Goal: Contribute content: Contribute content

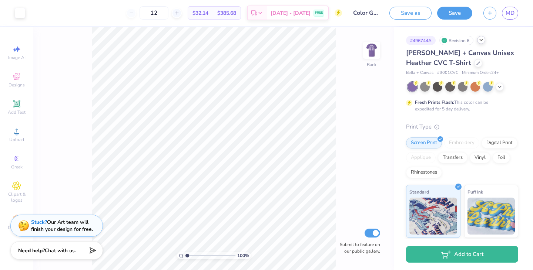
click at [480, 44] on div "# 496744A Revision 6" at bounding box center [462, 40] width 112 height 9
click at [481, 39] on icon at bounding box center [481, 40] width 6 height 6
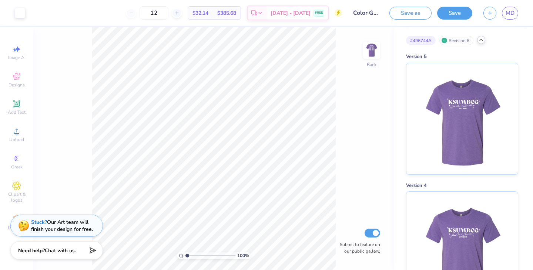
click at [481, 41] on icon at bounding box center [481, 40] width 6 height 6
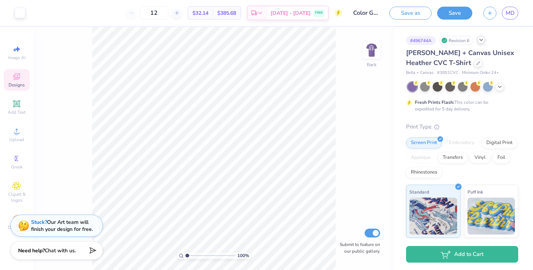
click at [22, 75] on div "Designs" at bounding box center [17, 80] width 26 height 22
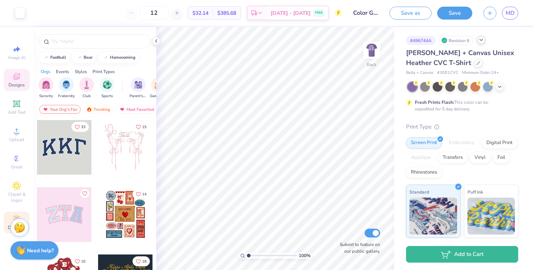
click at [10, 212] on div "Decorate" at bounding box center [17, 223] width 26 height 22
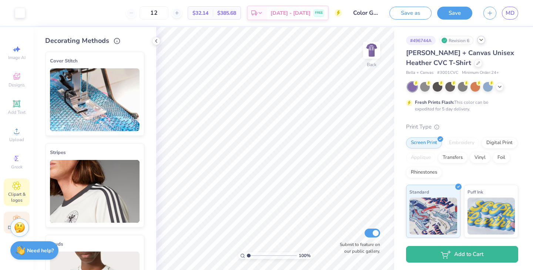
click at [23, 186] on div "Clipart & logos" at bounding box center [17, 193] width 26 height 28
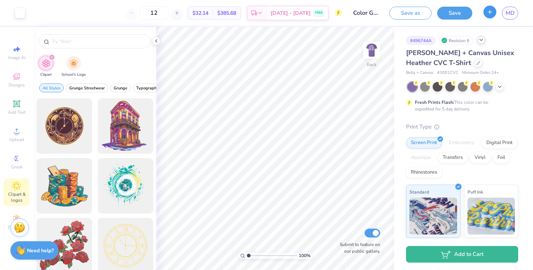
click at [486, 10] on button "button" at bounding box center [489, 12] width 13 height 13
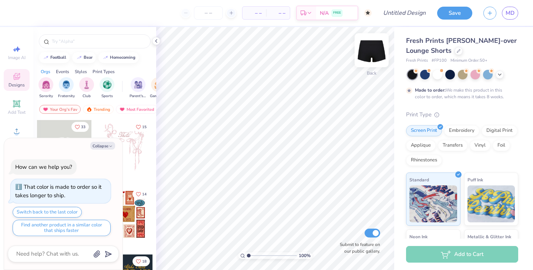
click at [377, 52] on img at bounding box center [372, 51] width 30 height 30
click at [20, 105] on icon at bounding box center [16, 103] width 7 height 7
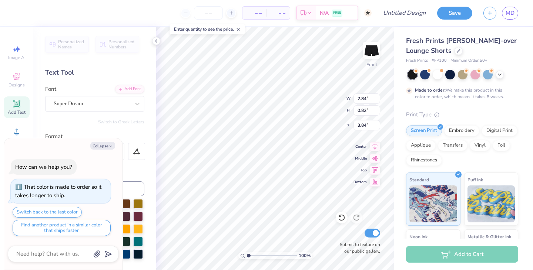
scroll to position [6, 1]
type textarea "x"
type textarea "P"
type textarea "x"
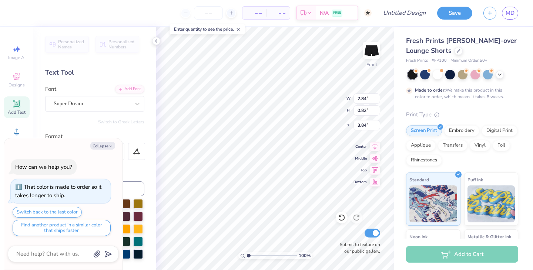
type textarea "Pe"
type textarea "x"
type textarea "Per"
type textarea "x"
type textarea "Pe"
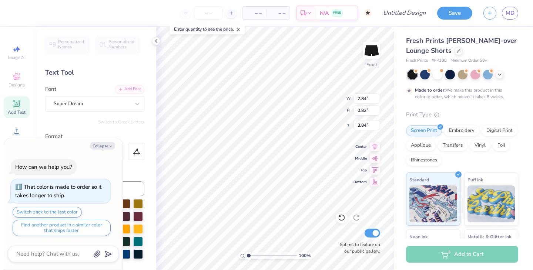
type textarea "x"
type textarea "P"
type textarea "x"
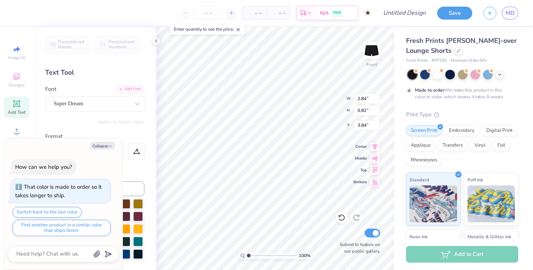
type textarea "P"
type textarea "x"
type textarea "Pe"
type textarea "x"
type textarea "Per"
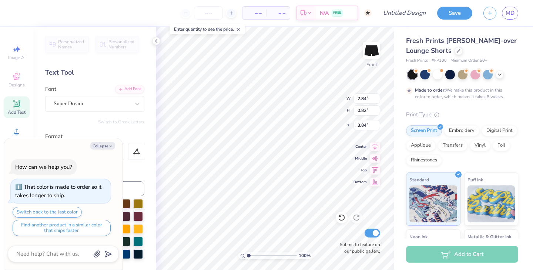
type textarea "x"
type textarea "Perf"
type textarea "x"
type textarea "Perfe"
type textarea "x"
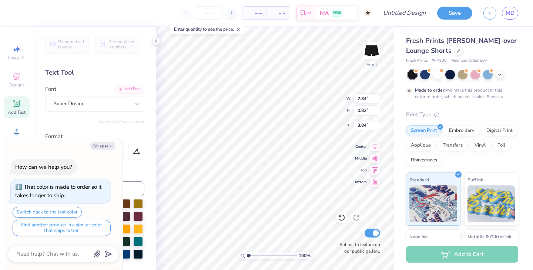
type textarea "Perfec"
type textarea "x"
type textarea "Perfect"
type textarea "x"
type textarea "Perfect"
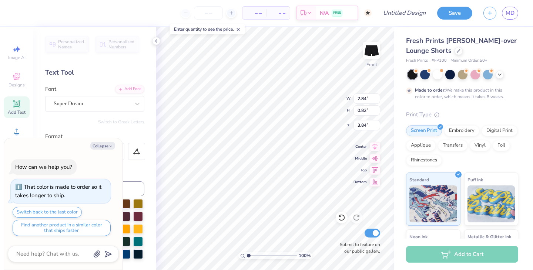
scroll to position [6, 1]
click at [13, 105] on icon at bounding box center [16, 104] width 9 height 9
type textarea "x"
type input "3.26"
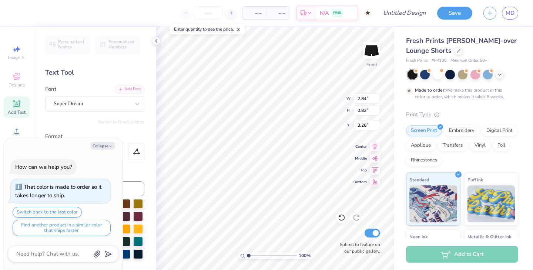
type textarea "x"
type textarea "R"
type textarea "x"
type textarea "Re"
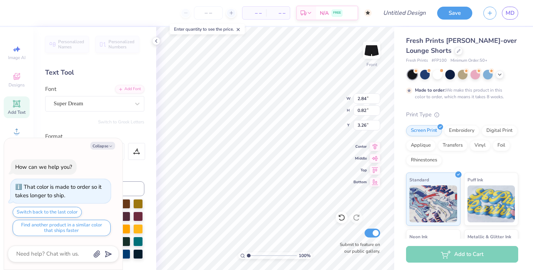
type textarea "x"
type textarea "Rep"
type textarea "x"
type input "4.14"
type input "3.84"
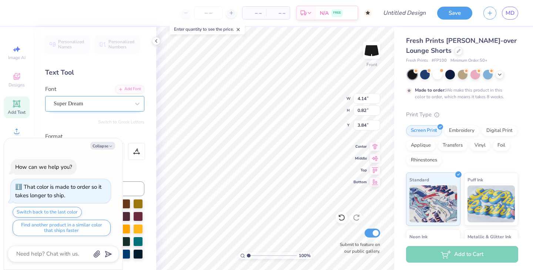
click at [66, 102] on div "Super Dream" at bounding box center [92, 103] width 78 height 11
click at [110, 147] on icon "button" at bounding box center [110, 146] width 4 height 4
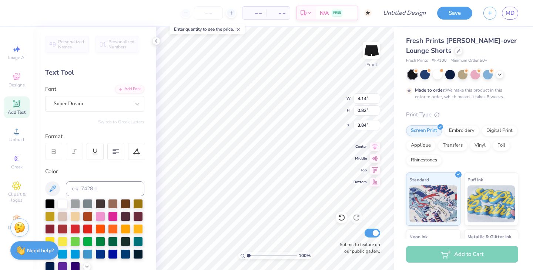
type textarea "x"
click at [92, 105] on div "Super Dream" at bounding box center [92, 103] width 78 height 11
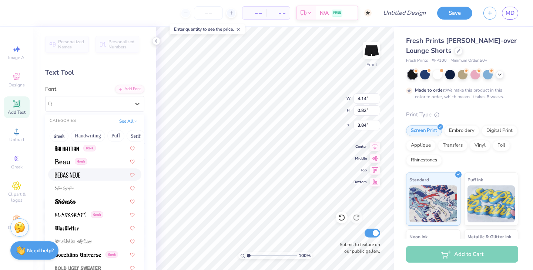
scroll to position [334, 0]
click at [76, 203] on div at bounding box center [95, 201] width 80 height 8
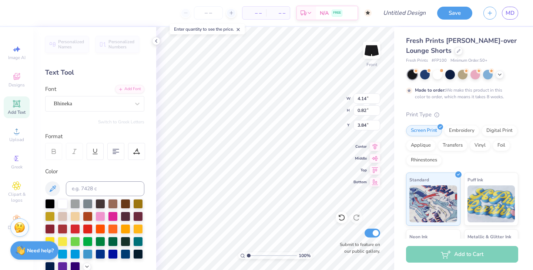
type input "3.08"
type input "0.92"
type input "3.79"
click at [105, 105] on div "Bhineka" at bounding box center [92, 103] width 78 height 11
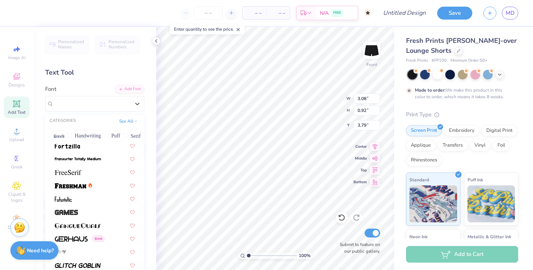
scroll to position [1630, 0]
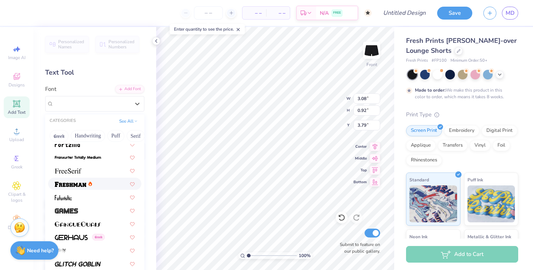
click at [96, 184] on div at bounding box center [95, 184] width 80 height 8
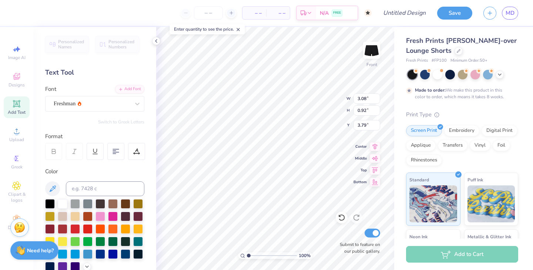
type input "4.78"
type input "0.98"
type input "3.76"
type input "1.92"
type input "1.09"
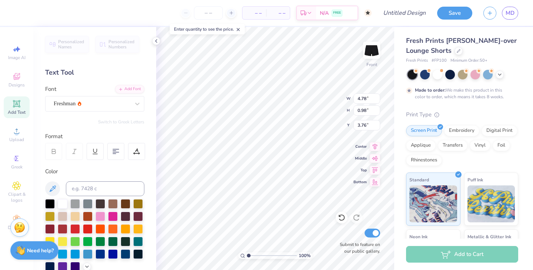
type input "3.13"
click at [94, 105] on div "Super Dream" at bounding box center [92, 103] width 78 height 11
click at [90, 164] on div "Freshman" at bounding box center [95, 162] width 80 height 8
type input "fresh"
type input "2.13"
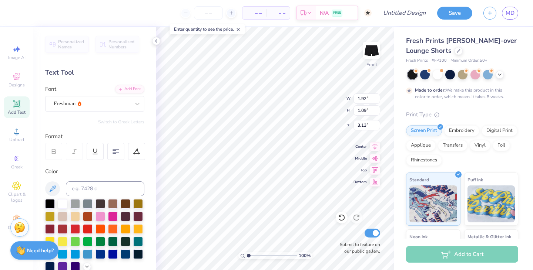
type input "0.98"
type input "3.19"
type input "5.66"
type input "1.16"
type input "3.09"
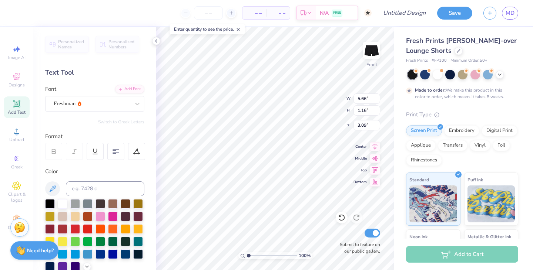
type input "2.13"
type input "0.98"
type input "3.19"
type input "2.33"
type input "1.07"
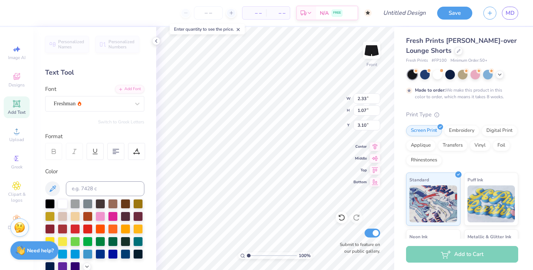
type input "3.18"
click at [510, 16] on span "MD" at bounding box center [509, 13] width 9 height 9
click at [508, 13] on span "MD" at bounding box center [509, 13] width 9 height 9
click at [513, 14] on span "MD" at bounding box center [509, 13] width 9 height 9
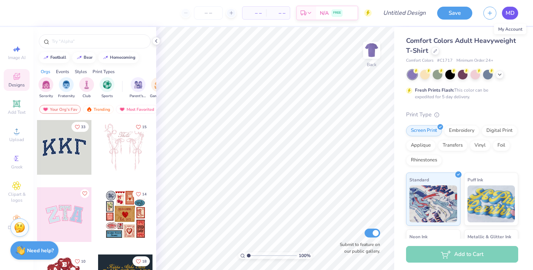
click at [512, 13] on span "MD" at bounding box center [509, 13] width 9 height 9
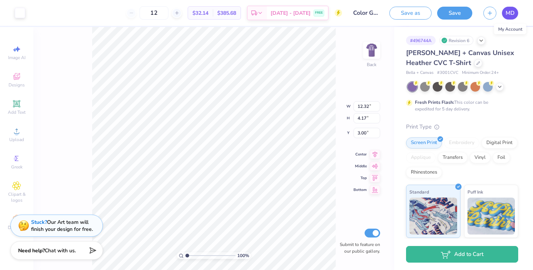
click at [510, 9] on span "MD" at bounding box center [509, 13] width 9 height 9
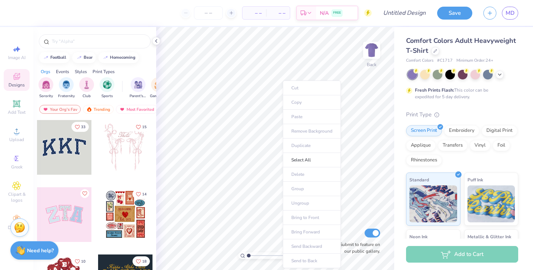
click at [301, 115] on ul "Cut Copy Paste Remove Background Duplicate Select All Delete Group Ungroup Brin…" at bounding box center [312, 175] width 58 height 188
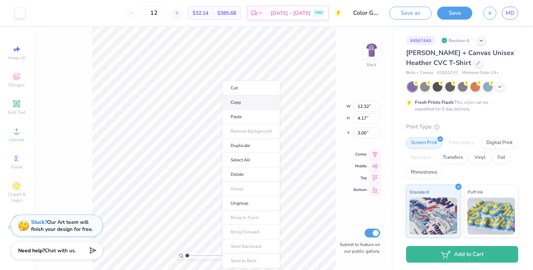
click at [251, 100] on li "Copy" at bounding box center [251, 102] width 58 height 14
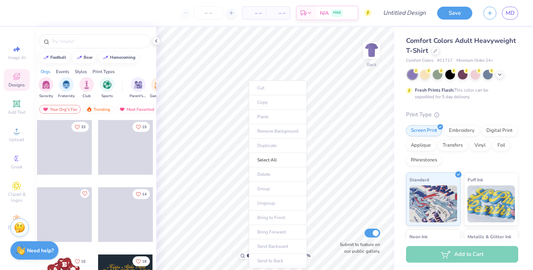
click at [268, 122] on ul "Cut Copy Paste Remove Background Duplicate Select All Delete Group Ungroup Brin…" at bounding box center [278, 175] width 58 height 188
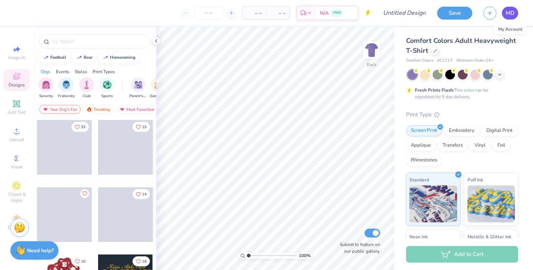
click at [505, 13] on link "MD" at bounding box center [510, 13] width 16 height 13
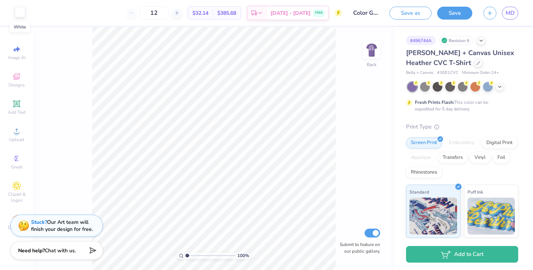
click at [18, 14] on div at bounding box center [20, 12] width 10 height 10
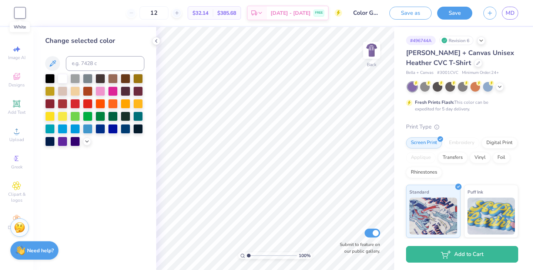
click at [18, 14] on div at bounding box center [20, 13] width 10 height 10
click at [37, 250] on strong "Need help?" at bounding box center [40, 249] width 27 height 7
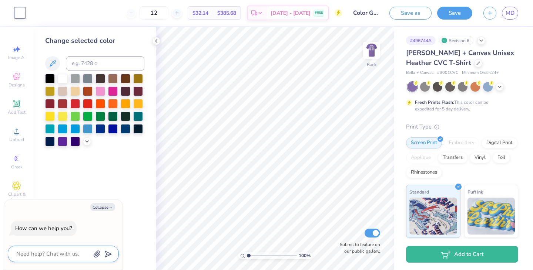
click at [41, 252] on textarea at bounding box center [53, 254] width 75 height 10
type textarea "H"
type textarea "x"
type textarea "Ho"
type textarea "x"
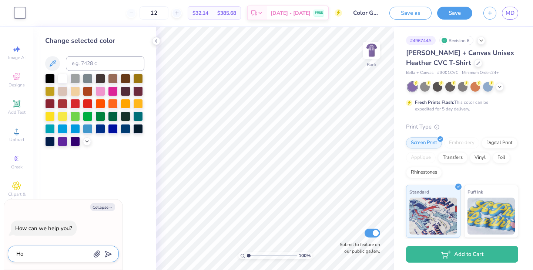
type textarea "How"
type textarea "x"
type textarea "How"
type textarea "x"
type textarea "How d"
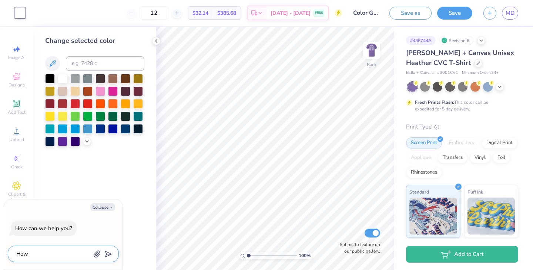
type textarea "x"
type textarea "How do"
type textarea "x"
type textarea "How do"
type textarea "x"
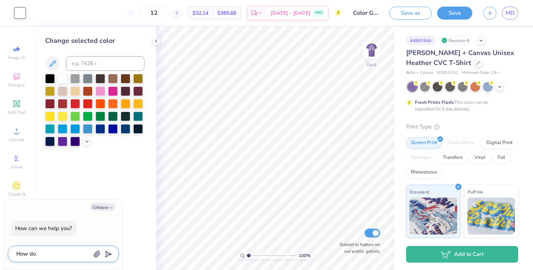
type textarea "How do I"
type textarea "x"
type textarea "How do I"
type textarea "x"
type textarea "How do I p"
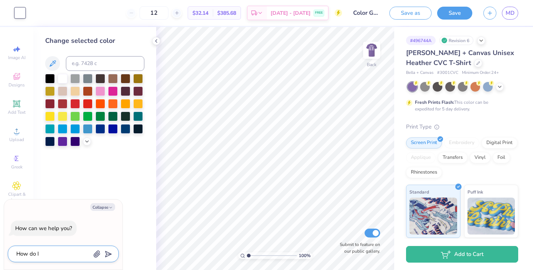
type textarea "x"
type textarea "How do I pu"
type textarea "x"
type textarea "How do I put"
type textarea "x"
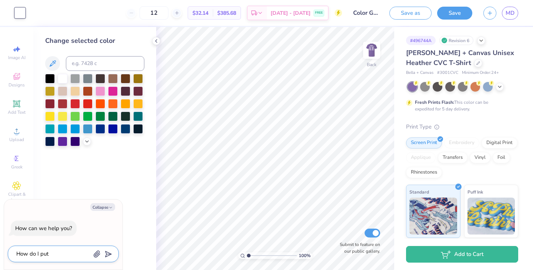
type textarea "How do I put"
type textarea "x"
type textarea "How do I put a"
type textarea "x"
type textarea "How do I put a"
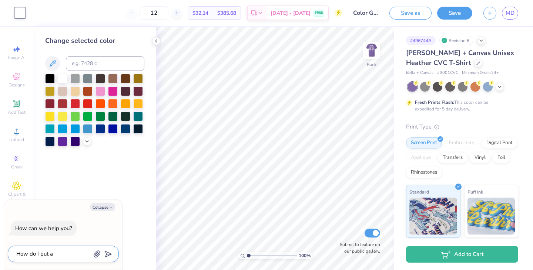
type textarea "x"
type textarea "How do I put a d"
type textarea "x"
type textarea "How do I put a de"
type textarea "x"
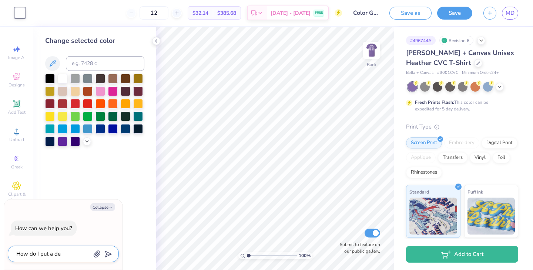
type textarea "How do I put a des"
type textarea "x"
type textarea "How do I put a desi"
type textarea "x"
type textarea "How do I put a desig"
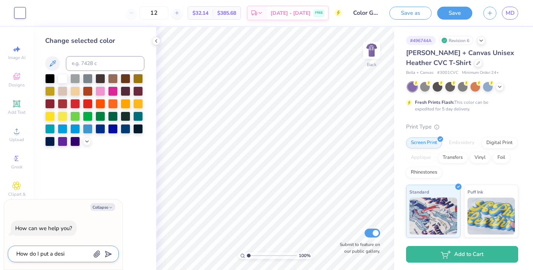
type textarea "x"
type textarea "How do I put a design"
type textarea "x"
type textarea "How do I put a design"
type textarea "x"
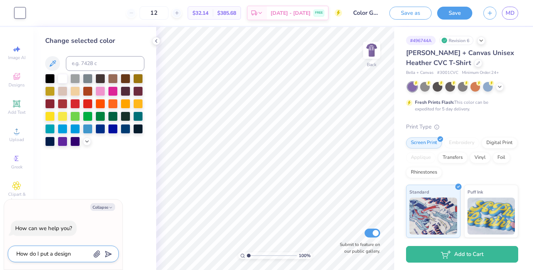
type textarea "How do I put a design o"
type textarea "x"
type textarea "How do I put a design on"
type textarea "x"
type textarea "How do I put a design on"
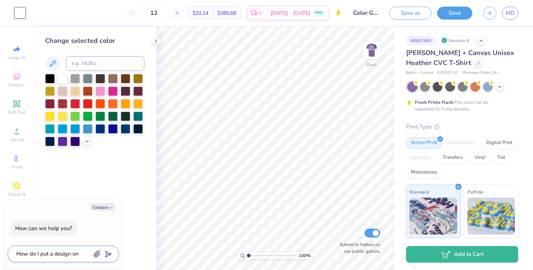
type textarea "x"
type textarea "How do I put a design on a"
type textarea "x"
type textarea "How do I put a design on a"
type textarea "x"
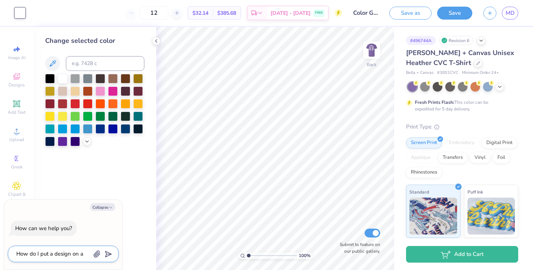
type textarea "How do I put a design on a d"
type textarea "x"
type textarea "How do I put a design on a di"
type textarea "x"
type textarea "How do I put a design on a dif"
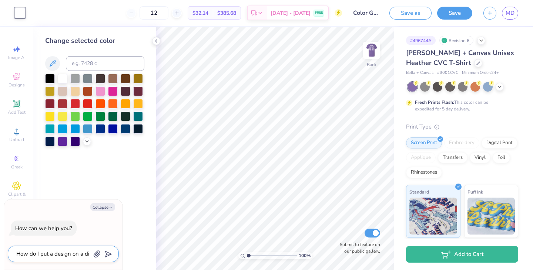
type textarea "x"
type textarea "How do I put a design on a diff"
type textarea "x"
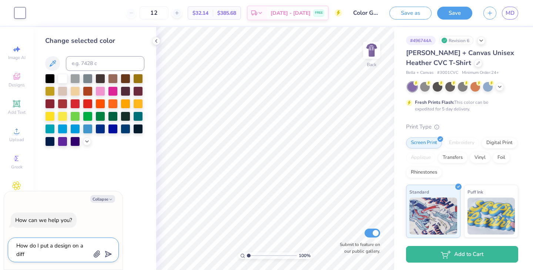
type textarea "How do I put a design on a diffe"
type textarea "x"
type textarea "How do I put a design on a differ"
type textarea "x"
type textarea "How do I put a design on a differe"
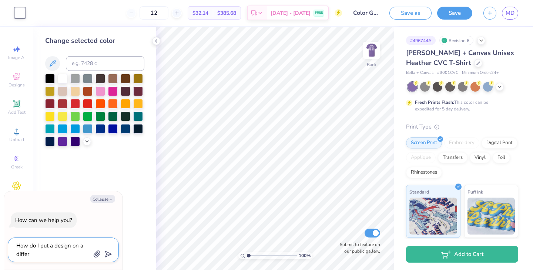
type textarea "x"
type textarea "How do I put a design on a differen"
type textarea "x"
type textarea "How do I put a design on a different"
type textarea "x"
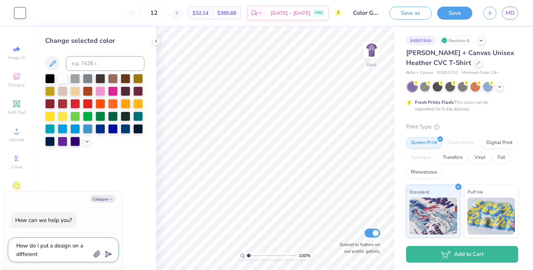
type textarea "How do I put a design on a different"
type textarea "x"
type textarea "How do I put a design on a different s"
type textarea "x"
type textarea "How do I put a design on a different sh"
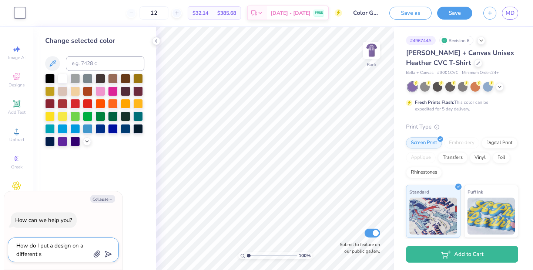
type textarea "x"
type textarea "How do I put a design on a different shi"
type textarea "x"
type textarea "How do I put a design on a different shir"
type textarea "x"
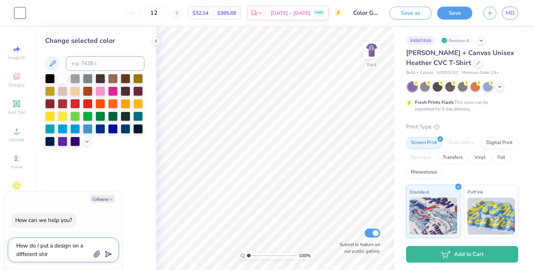
type textarea "How do I put a design on a different shirt"
type textarea "x"
type textarea "How do I put a design on a different shirt?"
type textarea "x"
type textarea "How do I put a design on a different shirt?"
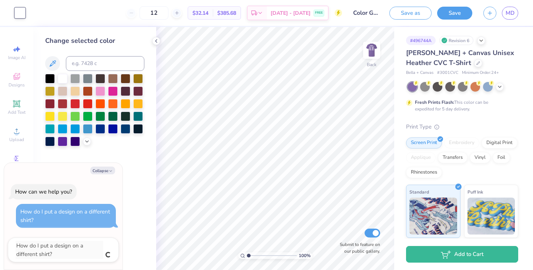
type textarea "x"
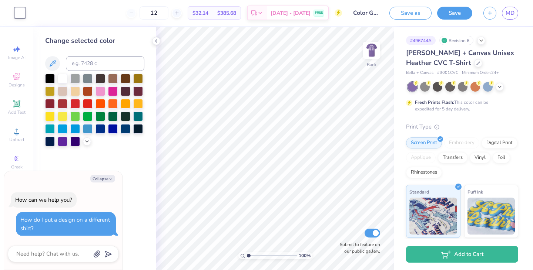
type textarea "x"
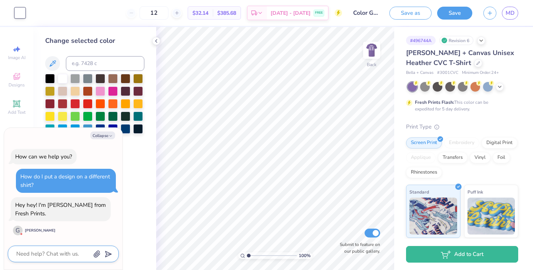
click at [61, 256] on textarea at bounding box center [53, 254] width 75 height 10
type textarea "C"
type textarea "x"
type textarea "Co"
type textarea "x"
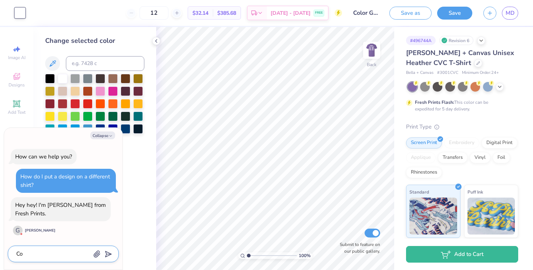
type textarea "Coo"
type textarea "x"
type textarea "Cool"
type textarea "x"
type textarea "Coo"
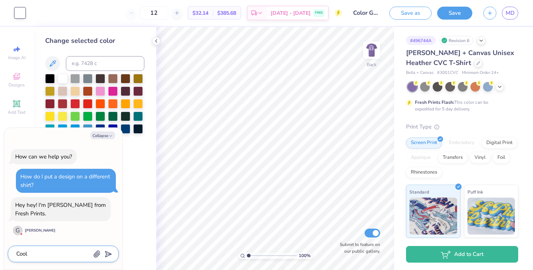
type textarea "x"
type textarea "Co"
type textarea "x"
type textarea "C"
type textarea "x"
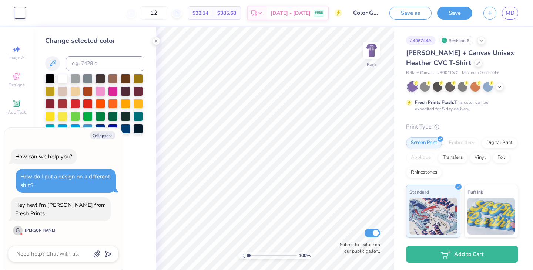
type textarea "x"
drag, startPoint x: 55, startPoint y: 181, endPoint x: 75, endPoint y: 195, distance: 24.0
click at [75, 195] on div "How can we help you? How do I put a design on a different shirt? Hey hey! I'm […" at bounding box center [63, 193] width 111 height 100
click at [50, 252] on textarea at bounding box center [53, 254] width 75 height 10
type textarea "H"
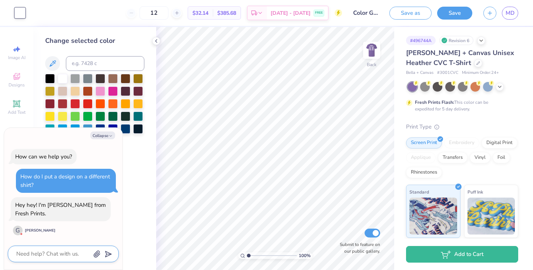
type textarea "x"
type textarea "Hi"
type textarea "x"
type textarea "Hi"
type textarea "x"
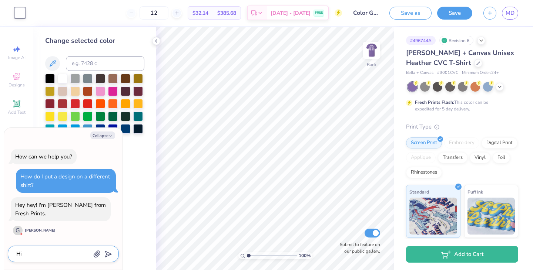
type textarea "Hi G"
type textarea "x"
type textarea "Hi Ge"
type textarea "x"
type textarea "Hi Geo"
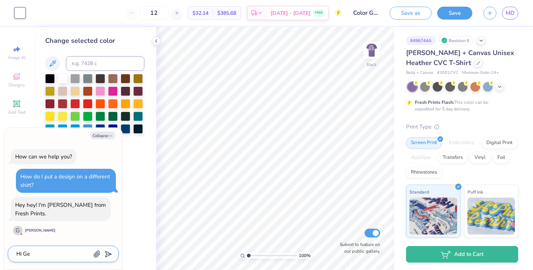
type textarea "x"
type textarea "Hi Geor"
type textarea "x"
type textarea "Hi [PERSON_NAME]"
type textarea "x"
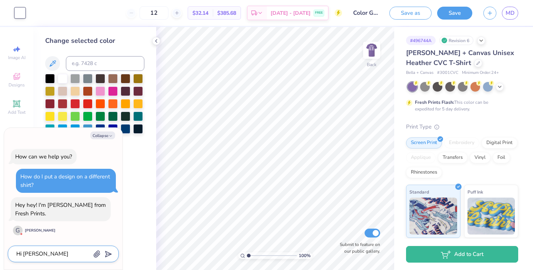
type textarea "Hi [PERSON_NAME]"
type textarea "x"
type textarea "Hi [PERSON_NAME]"
type textarea "x"
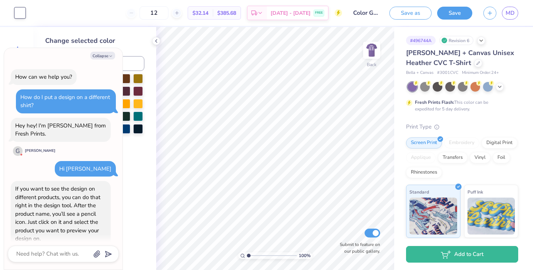
scroll to position [108, 0]
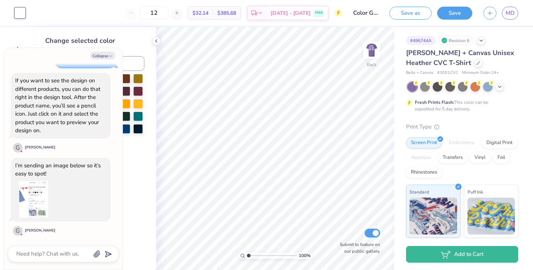
click at [33, 199] on img at bounding box center [33, 199] width 37 height 37
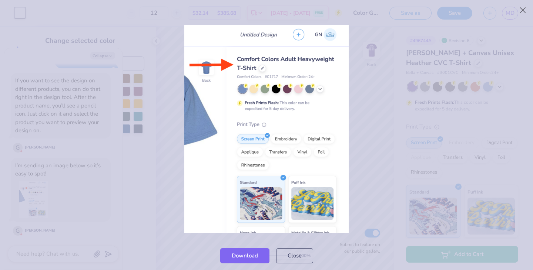
type textarea "x"
click at [379, 90] on div at bounding box center [266, 129] width 533 height 225
click at [293, 255] on button "Close" at bounding box center [294, 254] width 37 height 15
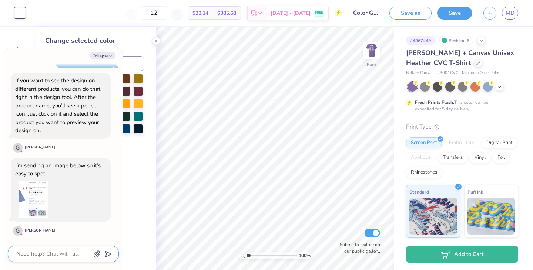
click at [58, 254] on textarea at bounding box center [53, 254] width 75 height 10
type textarea "T"
type textarea "x"
type textarea "Th"
type textarea "x"
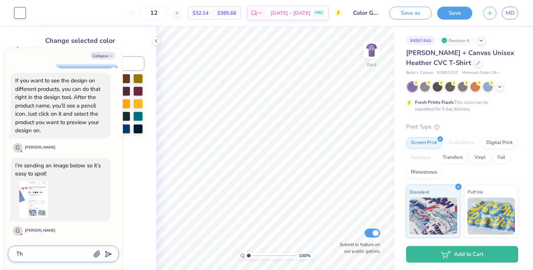
type textarea "Tha"
type textarea "x"
type textarea "Than"
type textarea "x"
type textarea "Thank"
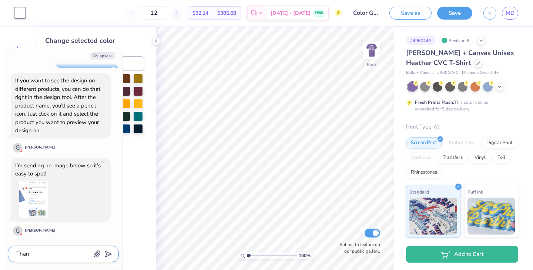
type textarea "x"
type textarea "Thank"
type textarea "x"
type textarea "Thank y"
type textarea "x"
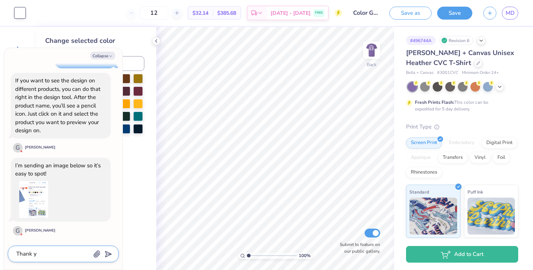
type textarea "Thank yo"
type textarea "x"
type textarea "Thank you"
type textarea "x"
type textarea "Thank you!"
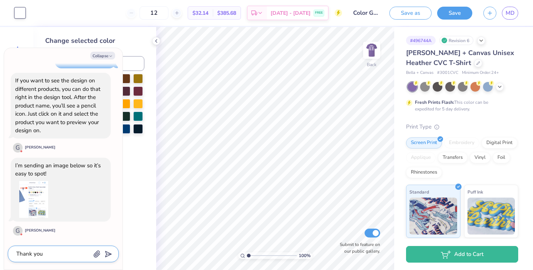
type textarea "x"
type textarea "Thank you!"
type textarea "x"
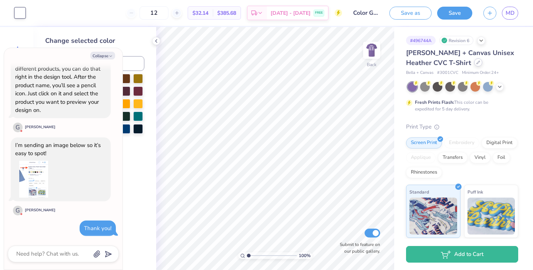
click at [476, 64] on icon at bounding box center [478, 63] width 4 height 4
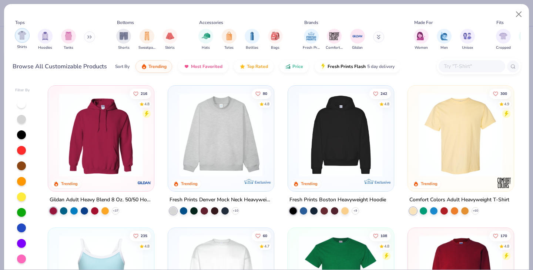
click at [21, 31] on img "filter for Shirts" at bounding box center [22, 35] width 9 height 9
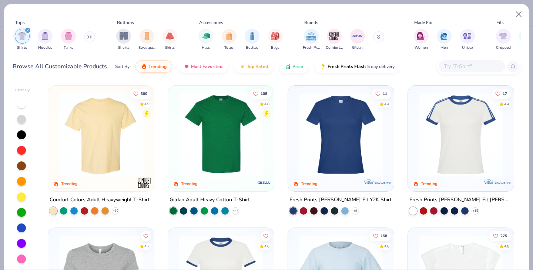
click at [94, 159] on img at bounding box center [101, 135] width 91 height 84
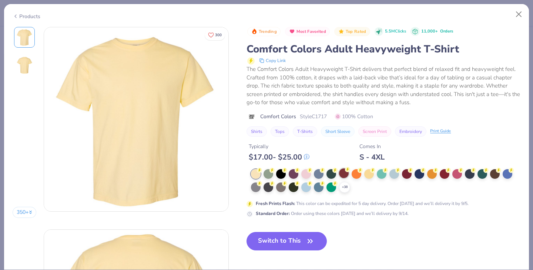
click at [341, 191] on div "+ 38" at bounding box center [344, 187] width 11 height 11
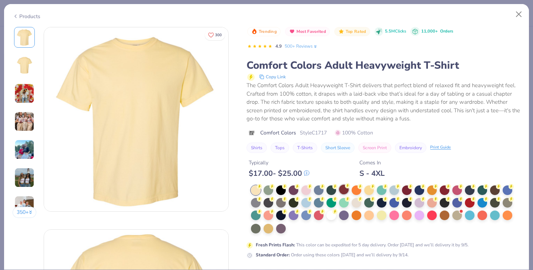
click at [344, 187] on div at bounding box center [344, 190] width 10 height 10
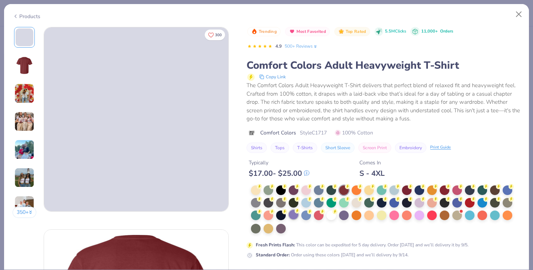
click at [293, 217] on div at bounding box center [294, 215] width 10 height 10
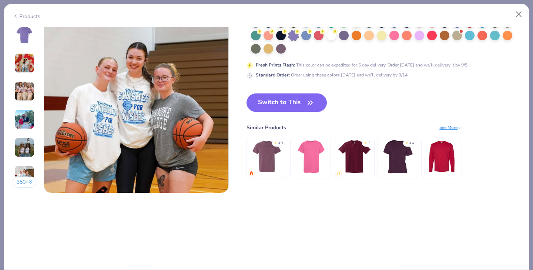
scroll to position [1243, 0]
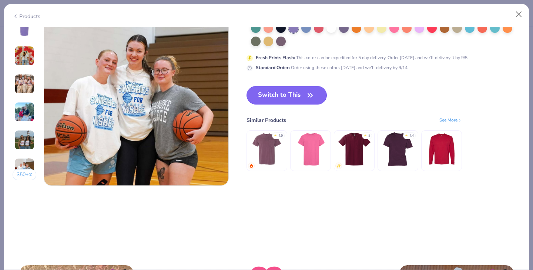
click at [294, 95] on button "Switch to This" at bounding box center [286, 95] width 80 height 19
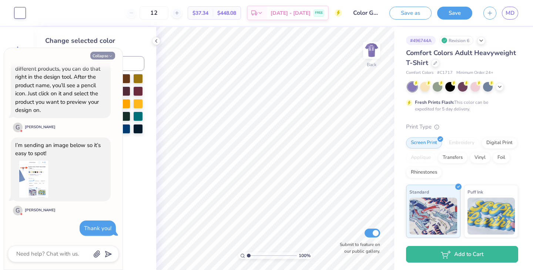
click at [99, 58] on button "Collapse" at bounding box center [102, 56] width 25 height 8
type textarea "x"
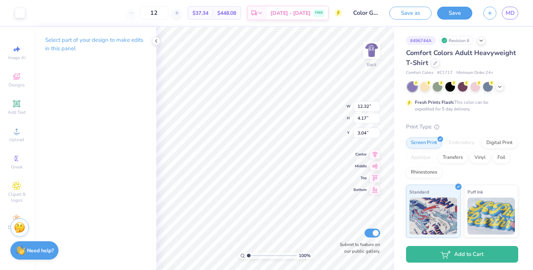
type input "3.00"
type input "14.22"
type input "4.81"
click at [151, 206] on div "Select part of your design to make edits in this panel" at bounding box center [94, 148] width 123 height 243
click at [158, 41] on icon at bounding box center [156, 41] width 6 height 6
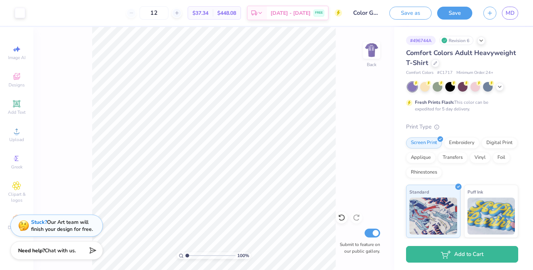
type input "1.04429154951262"
type textarea "x"
type input "1.04846410500974"
type textarea "x"
type input "1.06214030488302"
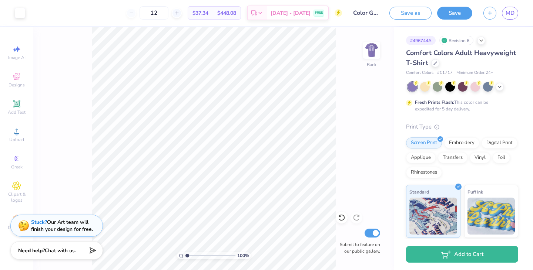
type textarea "x"
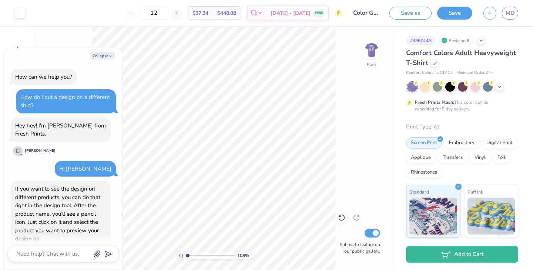
scroll to position [174, 0]
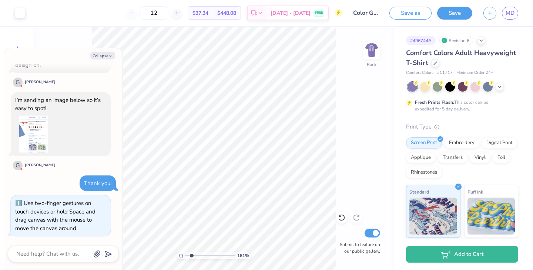
type input "1.93772586812621"
click at [91, 56] on button "Collapse" at bounding box center [102, 56] width 25 height 8
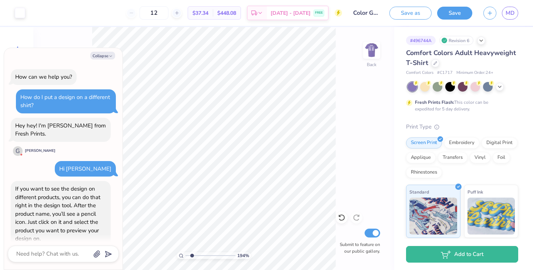
scroll to position [209, 0]
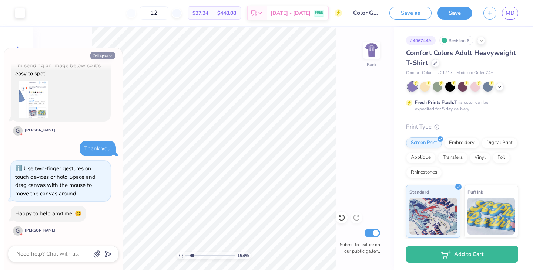
click at [99, 54] on button "Collapse" at bounding box center [102, 56] width 25 height 8
type textarea "x"
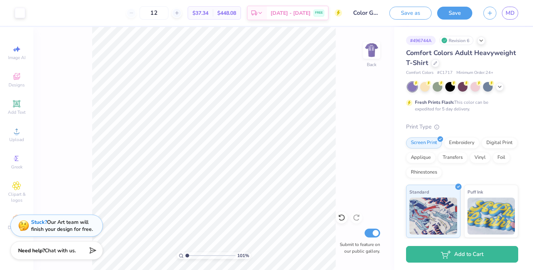
type input "1"
type input "10.12"
type input "2.54"
type input "1.73"
type input "9.86"
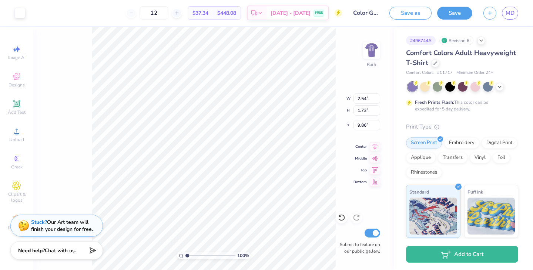
type input "0.47"
type input "0.25"
type input "10.47"
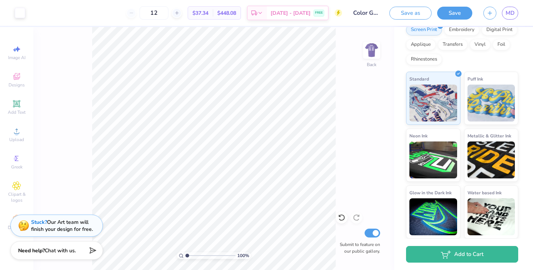
scroll to position [0, 0]
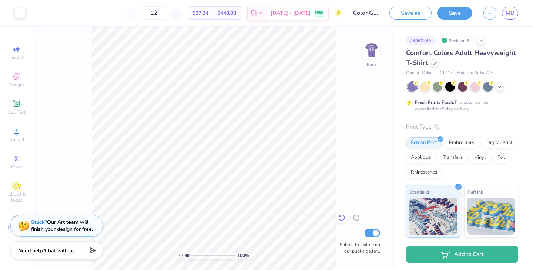
click at [340, 216] on icon at bounding box center [341, 217] width 7 height 7
click at [18, 133] on circle at bounding box center [16, 134] width 4 height 4
click at [16, 103] on icon at bounding box center [17, 104] width 6 height 6
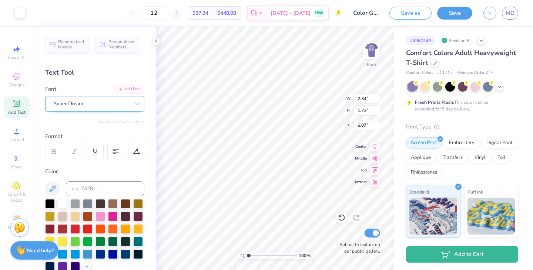
click at [112, 101] on div "Super Dream" at bounding box center [92, 103] width 78 height 11
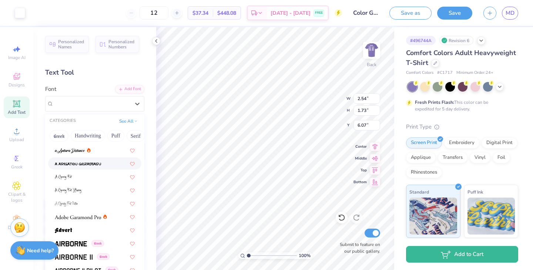
scroll to position [41, 0]
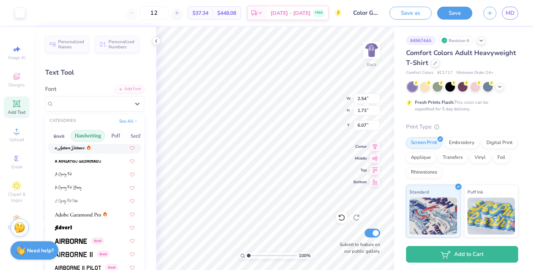
click at [81, 135] on button "Handwriting" at bounding box center [88, 136] width 34 height 12
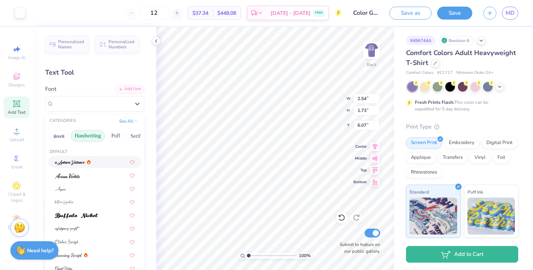
click at [96, 161] on div at bounding box center [95, 162] width 80 height 8
click at [103, 101] on div "a Antara Distance" at bounding box center [92, 103] width 78 height 11
click at [85, 188] on div at bounding box center [95, 189] width 80 height 8
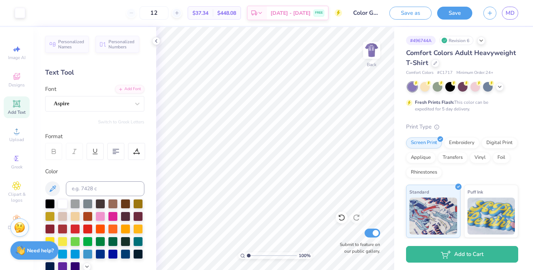
click at [23, 111] on span "Add Text" at bounding box center [17, 113] width 18 height 6
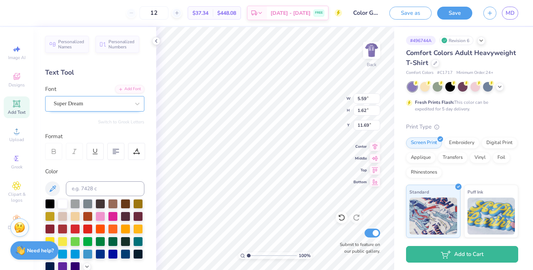
click at [84, 105] on div "Super Dream" at bounding box center [92, 103] width 78 height 11
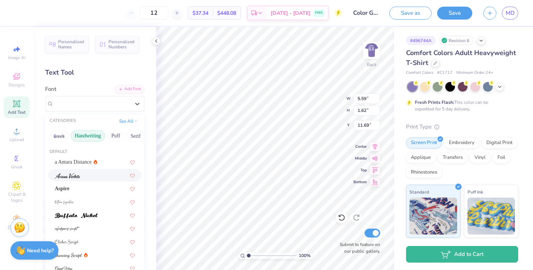
click at [84, 174] on div at bounding box center [95, 176] width 80 height 8
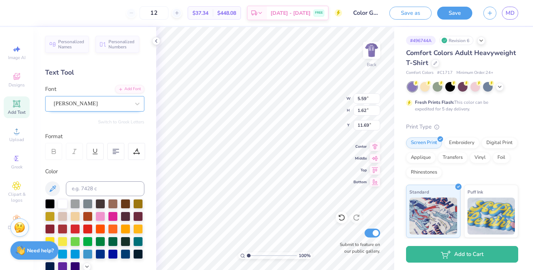
type input "6.17"
type input "1.97"
type input "11.51"
click at [92, 104] on div "[PERSON_NAME]" at bounding box center [92, 103] width 78 height 11
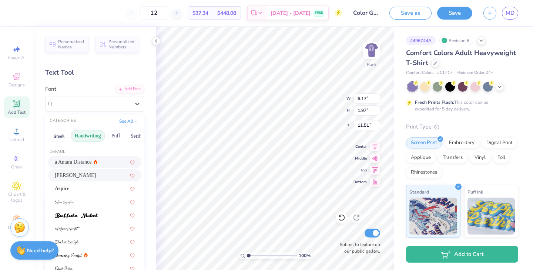
click at [96, 162] on div "a Antara Distance" at bounding box center [95, 162] width 80 height 8
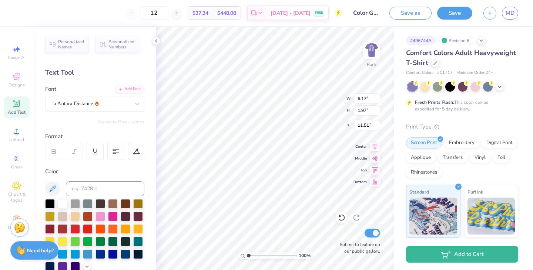
type input "6.42"
type input "2.11"
type input "11.44"
type textarea "T"
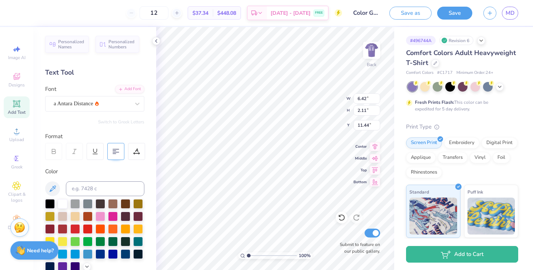
type textarea "y"
type textarea "Y"
click at [77, 101] on div "a Antara Distance" at bounding box center [92, 103] width 78 height 11
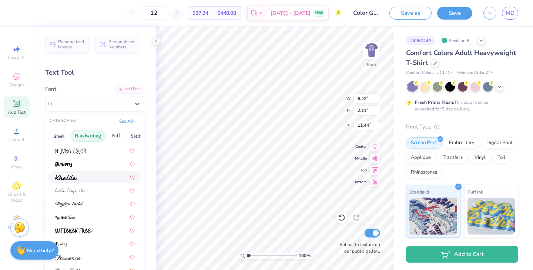
scroll to position [156, 0]
click at [76, 180] on img at bounding box center [69, 179] width 28 height 5
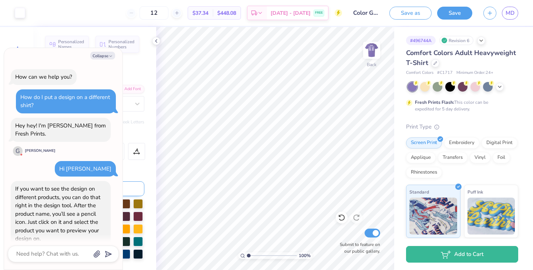
scroll to position [252, 0]
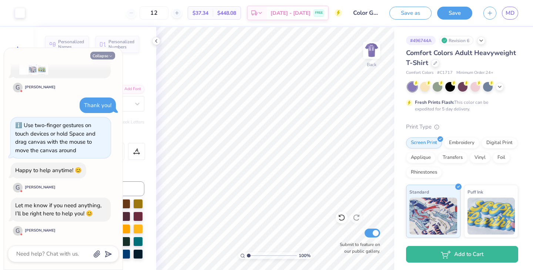
click at [110, 58] on icon "button" at bounding box center [110, 56] width 4 height 4
type textarea "x"
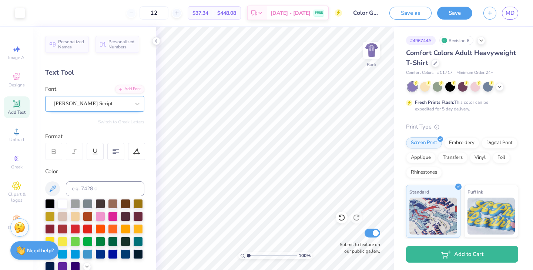
click at [109, 104] on div "[PERSON_NAME] Script" at bounding box center [92, 103] width 78 height 11
click at [19, 107] on icon at bounding box center [17, 104] width 6 height 6
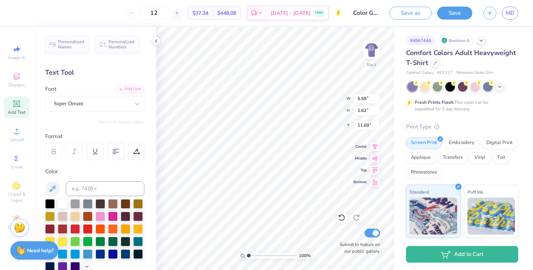
scroll to position [6, 4]
type textarea "You can't spin like me"
click at [87, 103] on div "Super Dream" at bounding box center [92, 103] width 78 height 11
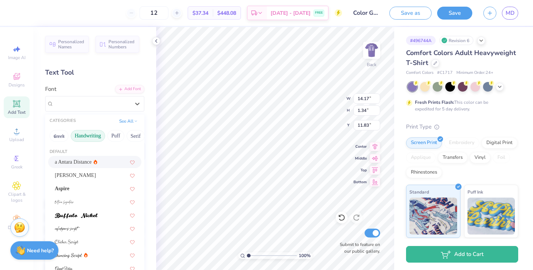
click at [95, 160] on div "a Antara Distance" at bounding box center [95, 162] width 80 height 8
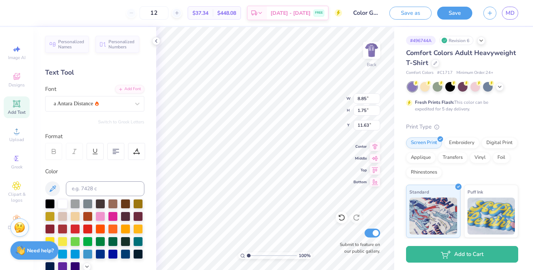
type input "8.85"
type input "1.75"
type input "11.63"
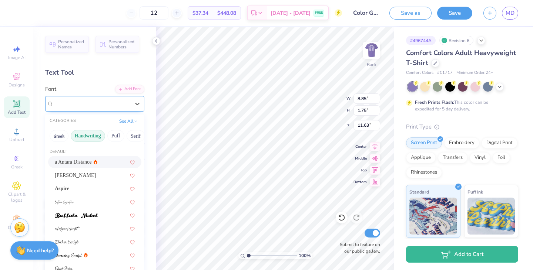
click at [91, 104] on div "a Antara Distance" at bounding box center [92, 103] width 78 height 11
click at [84, 170] on div "[PERSON_NAME]" at bounding box center [94, 175] width 93 height 12
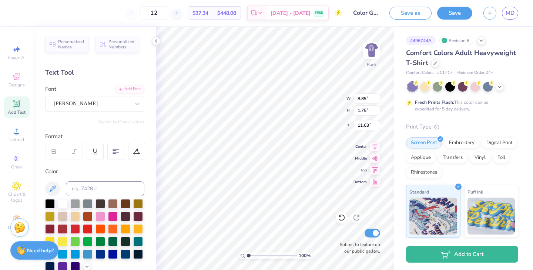
type input "7.75"
type input "1.37"
type input "11.82"
click at [85, 105] on div "[PERSON_NAME]" at bounding box center [92, 103] width 78 height 11
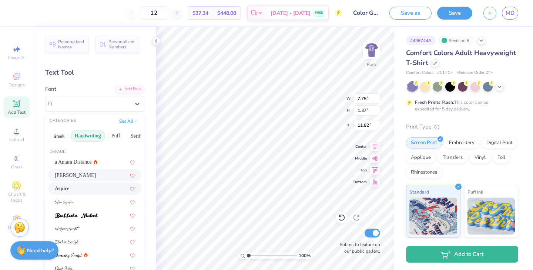
click at [83, 187] on div "Aspire" at bounding box center [95, 189] width 80 height 8
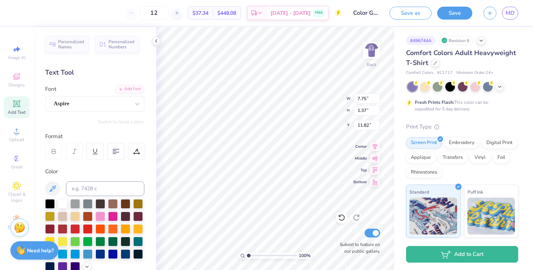
type input "7.54"
type input "1.33"
type input "11.84"
click at [90, 102] on div "Aspire" at bounding box center [92, 103] width 78 height 11
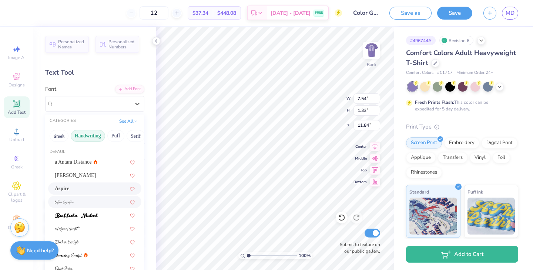
click at [77, 204] on div at bounding box center [95, 202] width 80 height 8
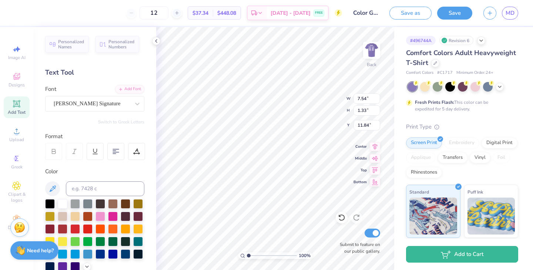
type input "14.17"
type input "2.68"
type input "11.16"
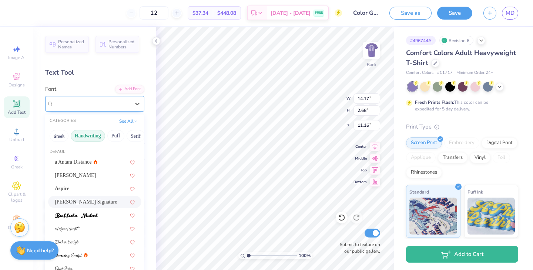
click at [91, 103] on div "[PERSON_NAME] Signature" at bounding box center [92, 103] width 78 height 11
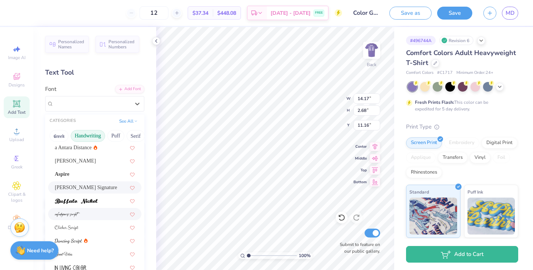
click at [75, 219] on div at bounding box center [94, 214] width 93 height 12
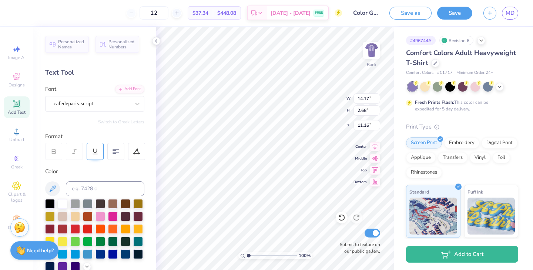
type input "4.32"
type input "0.99"
type input "12.01"
click at [92, 107] on div "cafedeparis-script" at bounding box center [92, 103] width 78 height 11
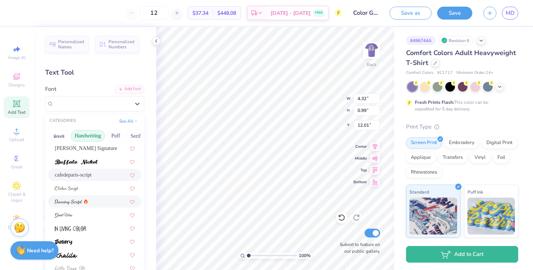
scroll to position [54, 0]
click at [88, 204] on div at bounding box center [95, 202] width 80 height 8
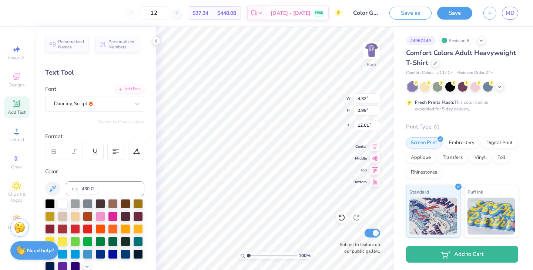
type input "8.14"
type input "1.06"
click at [105, 104] on div "Dancing Script" at bounding box center [92, 103] width 78 height 11
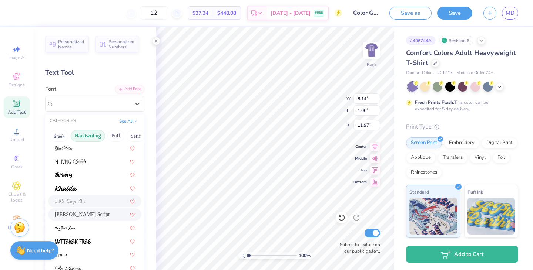
scroll to position [121, 0]
click at [83, 215] on span "[PERSON_NAME] Script" at bounding box center [82, 215] width 55 height 8
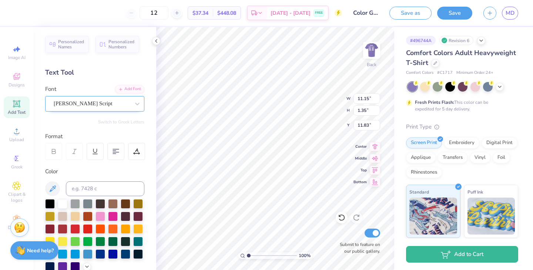
click at [95, 103] on div "[PERSON_NAME] Script" at bounding box center [92, 103] width 78 height 11
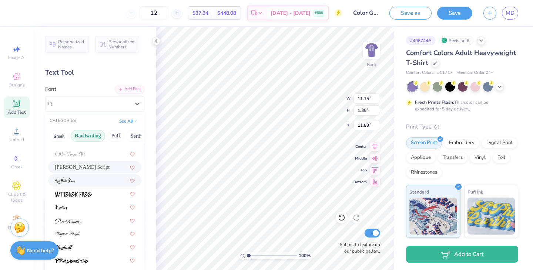
scroll to position [16, 0]
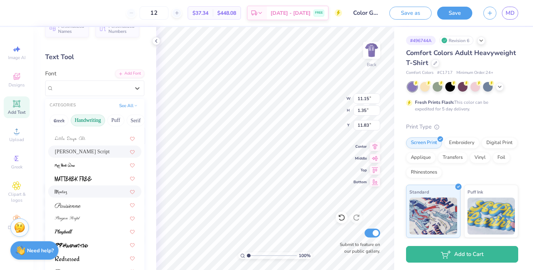
click at [80, 193] on div at bounding box center [95, 192] width 80 height 8
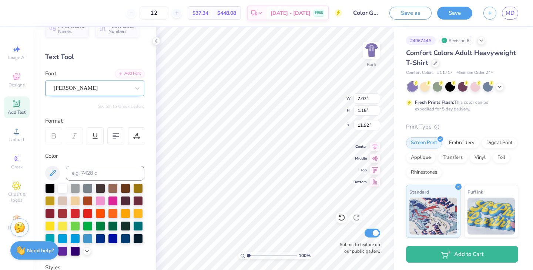
click at [104, 87] on div "[PERSON_NAME]" at bounding box center [92, 88] width 78 height 11
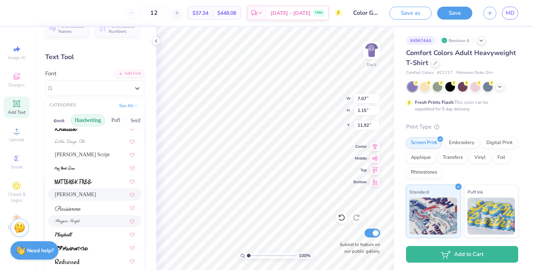
scroll to position [168, 0]
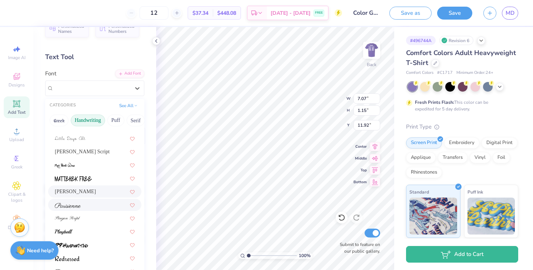
click at [82, 205] on div at bounding box center [95, 205] width 80 height 8
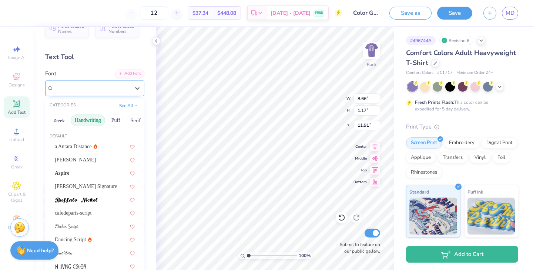
click at [76, 85] on div "Parisienne" at bounding box center [92, 88] width 78 height 11
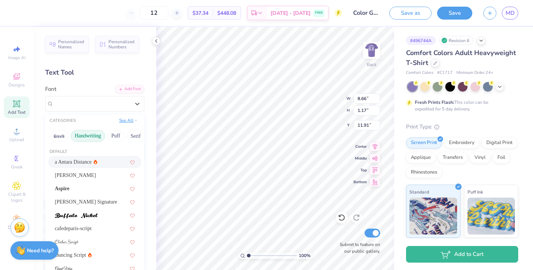
click at [120, 121] on button "See All" at bounding box center [128, 120] width 23 height 7
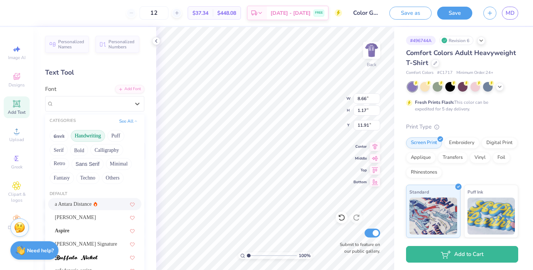
click at [90, 138] on button "Handwriting" at bounding box center [88, 136] width 34 height 12
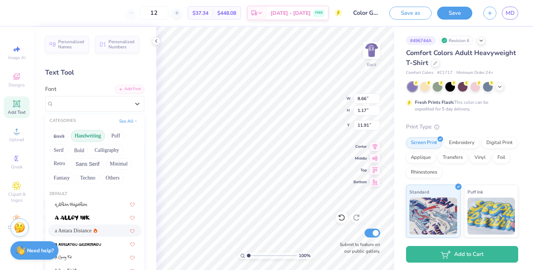
click at [78, 130] on button "Handwriting" at bounding box center [88, 136] width 34 height 12
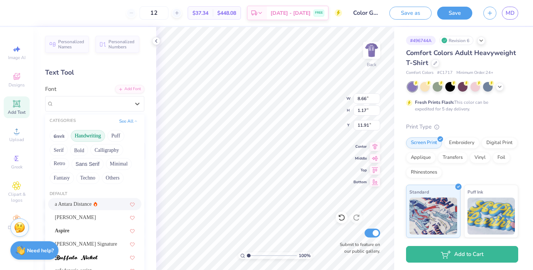
click at [102, 205] on div "a Antara Distance" at bounding box center [95, 205] width 80 height 8
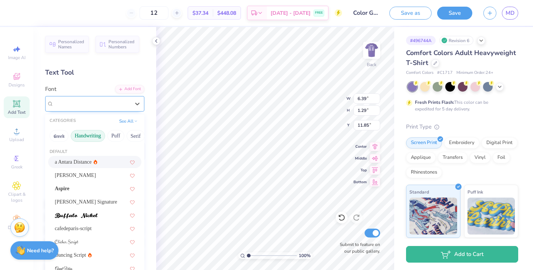
click at [101, 102] on div "a Antara Distance" at bounding box center [92, 103] width 78 height 11
click at [90, 172] on div "[PERSON_NAME]" at bounding box center [95, 176] width 80 height 8
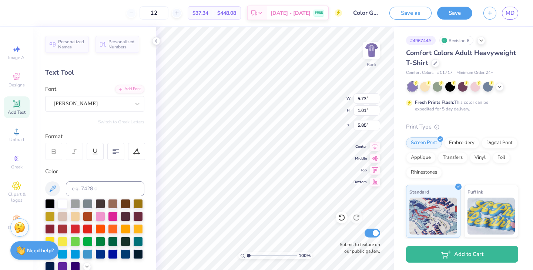
scroll to position [172, 0]
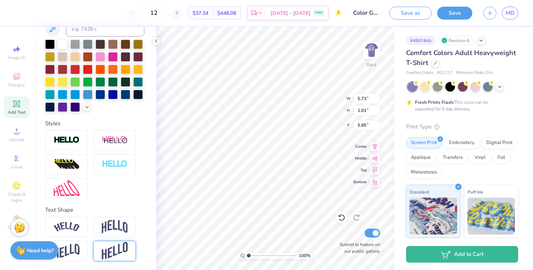
click at [120, 249] on img at bounding box center [115, 251] width 26 height 18
